Goal: Transaction & Acquisition: Book appointment/travel/reservation

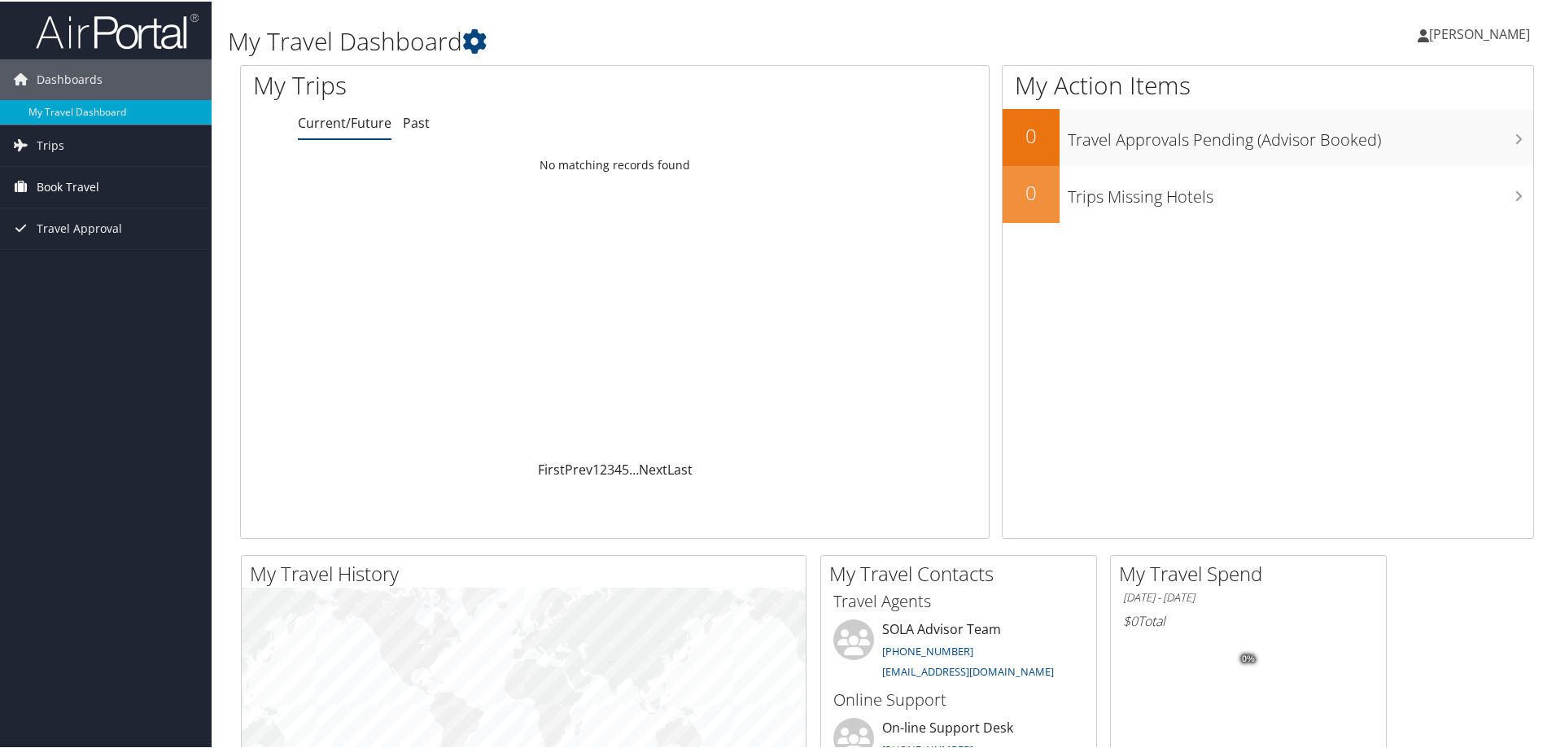
click at [71, 187] on span "Book Travel" at bounding box center [68, 185] width 63 height 41
click at [66, 243] on link "Book/Manage Online Trips" at bounding box center [106, 242] width 212 height 24
click at [109, 248] on link "Book/Manage Online Trips" at bounding box center [106, 242] width 212 height 24
